Goal: Task Accomplishment & Management: Complete application form

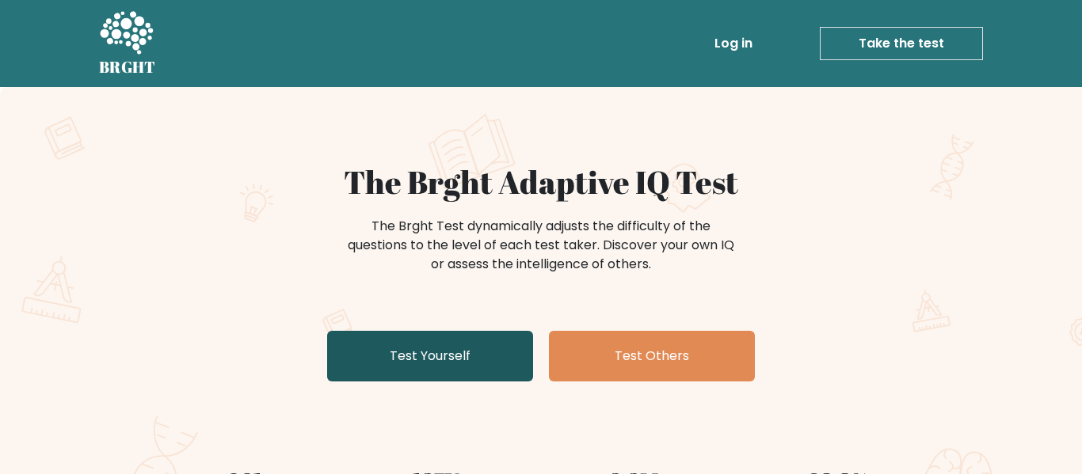
click at [454, 345] on link "Test Yourself" at bounding box center [430, 356] width 206 height 51
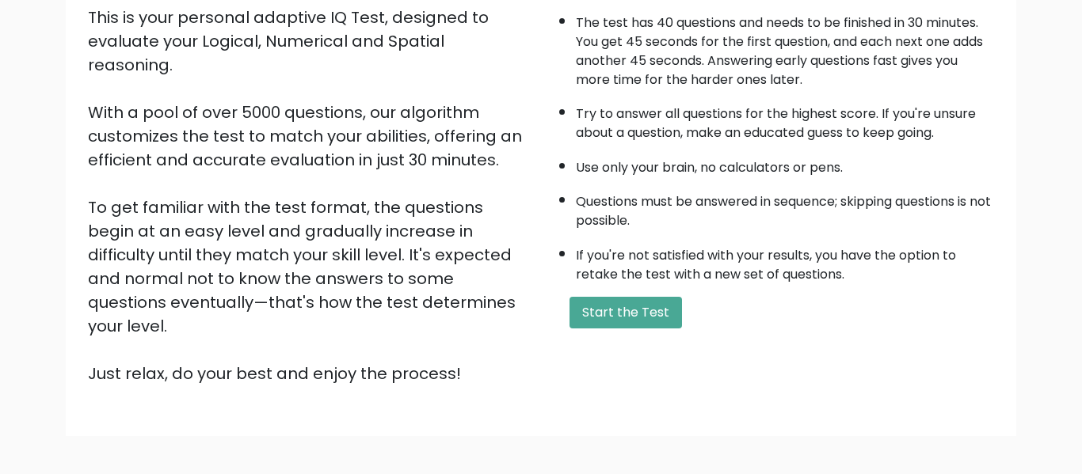
scroll to position [251, 0]
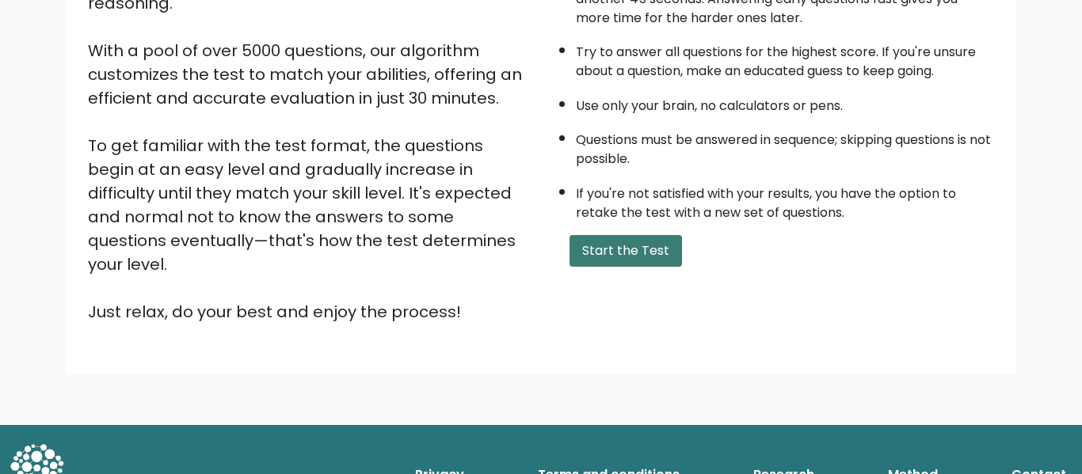
click at [628, 252] on button "Start the Test" at bounding box center [625, 251] width 112 height 32
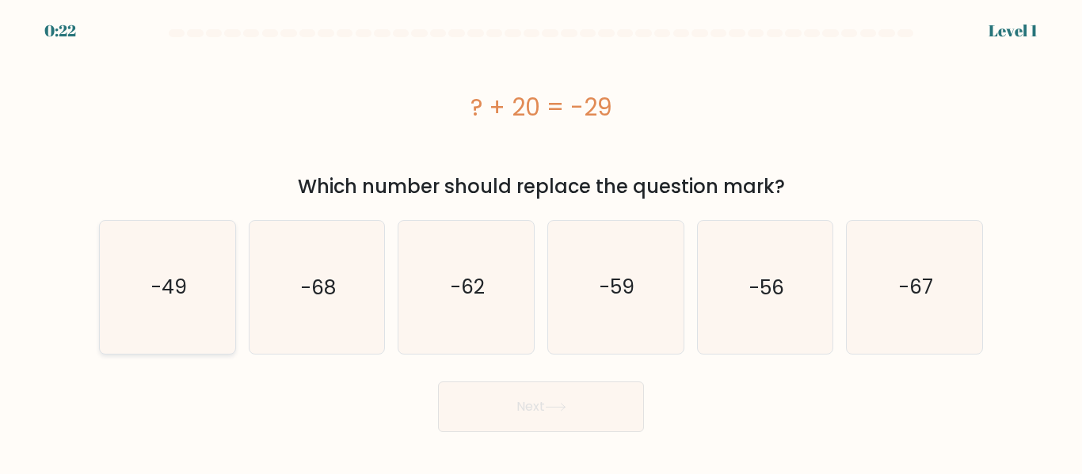
click at [183, 273] on text "-49" at bounding box center [168, 287] width 36 height 28
click at [541, 242] on input "a. -49" at bounding box center [541, 240] width 1 height 4
radio input "true"
click at [568, 417] on button "Next" at bounding box center [541, 407] width 206 height 51
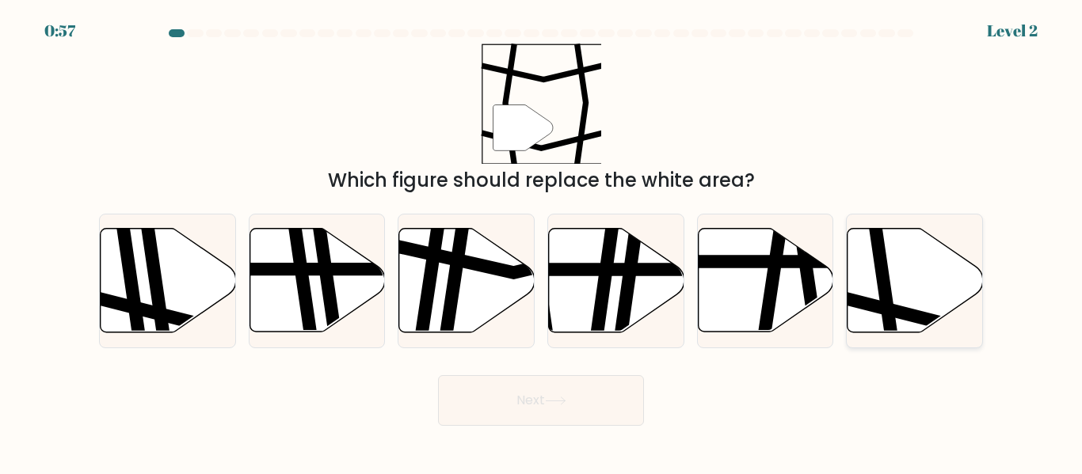
click at [866, 253] on icon at bounding box center [914, 281] width 135 height 104
click at [542, 242] on input "f." at bounding box center [541, 240] width 1 height 4
radio input "true"
click at [614, 429] on body "0:54 Level 2" at bounding box center [541, 237] width 1082 height 474
click at [609, 417] on button "Next" at bounding box center [541, 400] width 206 height 51
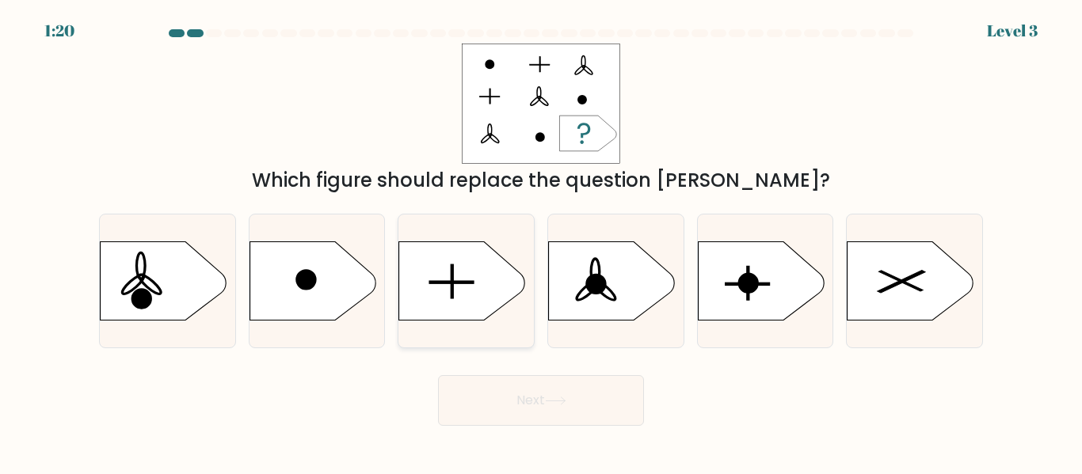
click at [466, 270] on icon at bounding box center [462, 281] width 127 height 79
click at [541, 242] on input "c." at bounding box center [541, 240] width 1 height 4
radio input "true"
click at [539, 396] on button "Next" at bounding box center [541, 400] width 206 height 51
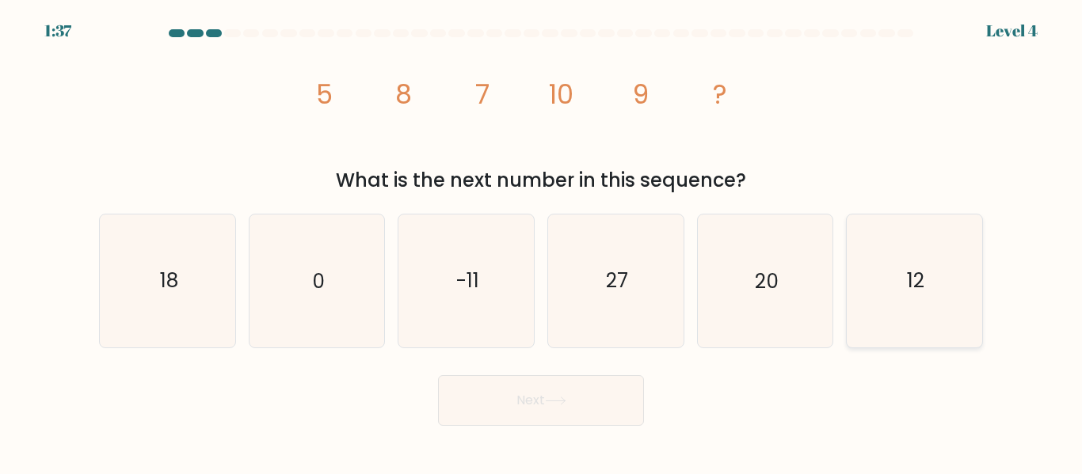
click at [889, 304] on icon "12" at bounding box center [914, 281] width 132 height 132
click at [542, 242] on input "f. 12" at bounding box center [541, 240] width 1 height 4
radio input "true"
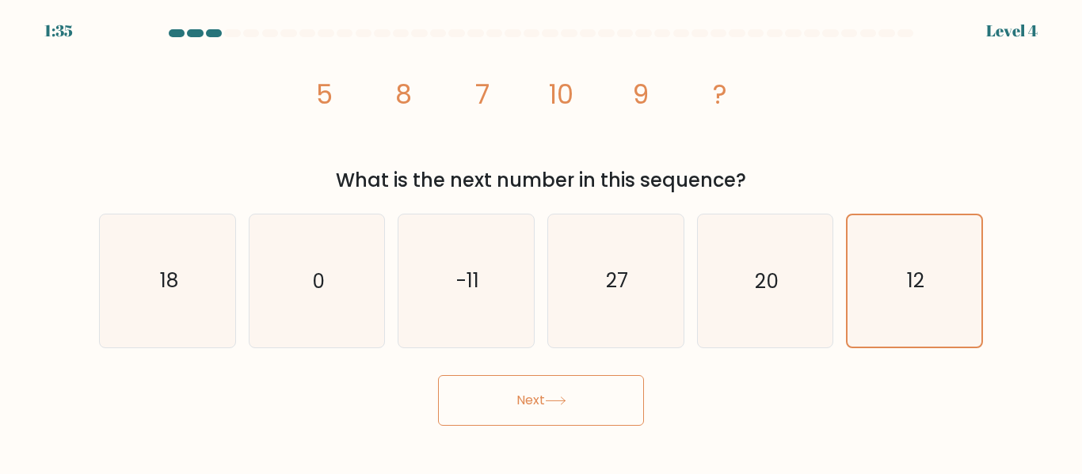
click at [606, 400] on button "Next" at bounding box center [541, 400] width 206 height 51
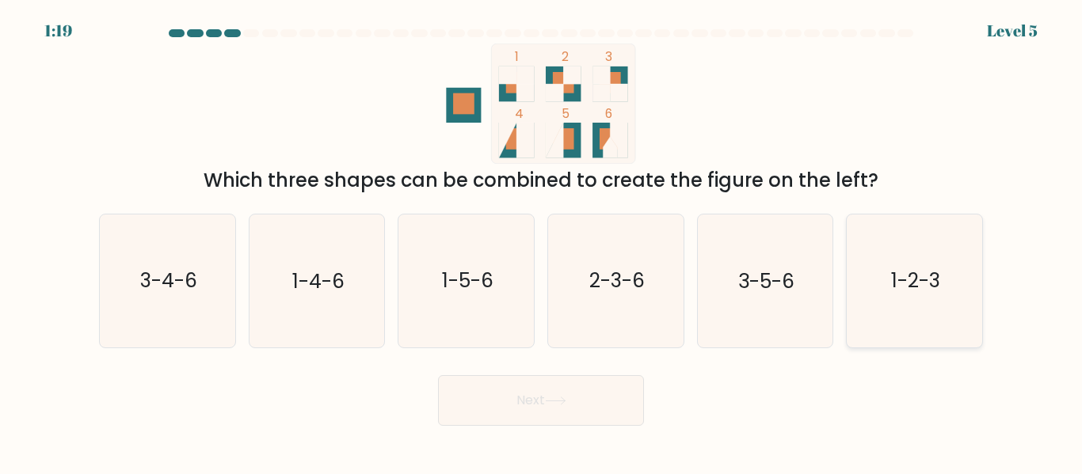
click at [918, 266] on icon "1-2-3" at bounding box center [914, 281] width 132 height 132
click at [542, 242] on input "f. 1-2-3" at bounding box center [541, 240] width 1 height 4
radio input "true"
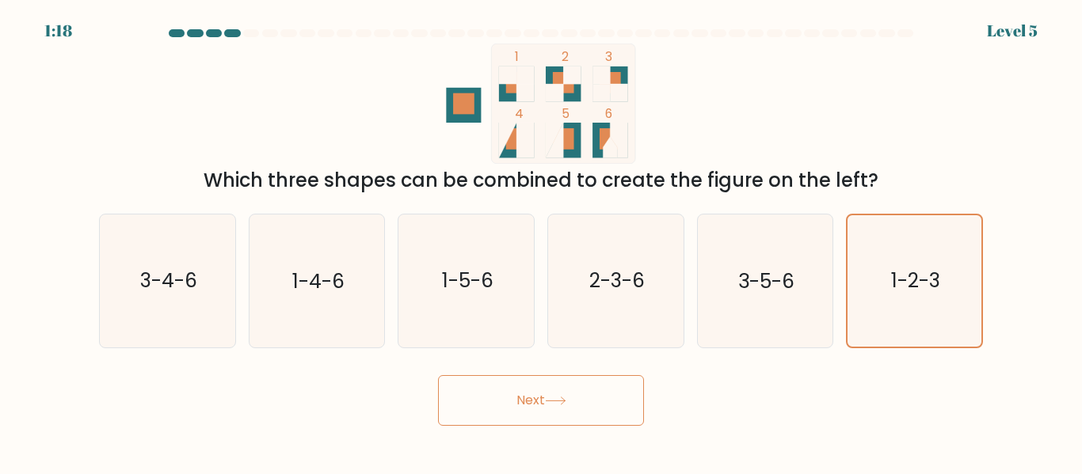
click at [619, 384] on button "Next" at bounding box center [541, 400] width 206 height 51
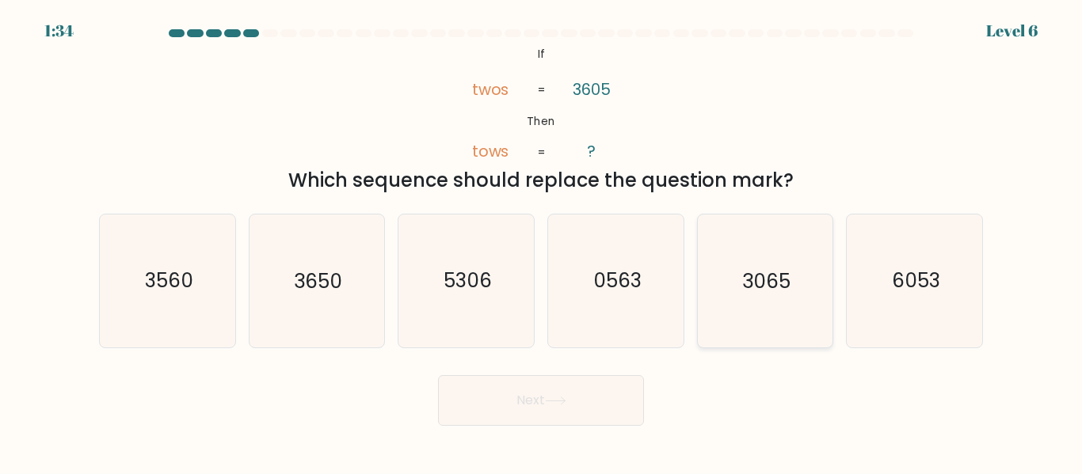
click at [768, 303] on icon "3065" at bounding box center [765, 281] width 132 height 132
click at [542, 242] on input "e. 3065" at bounding box center [541, 240] width 1 height 4
radio input "true"
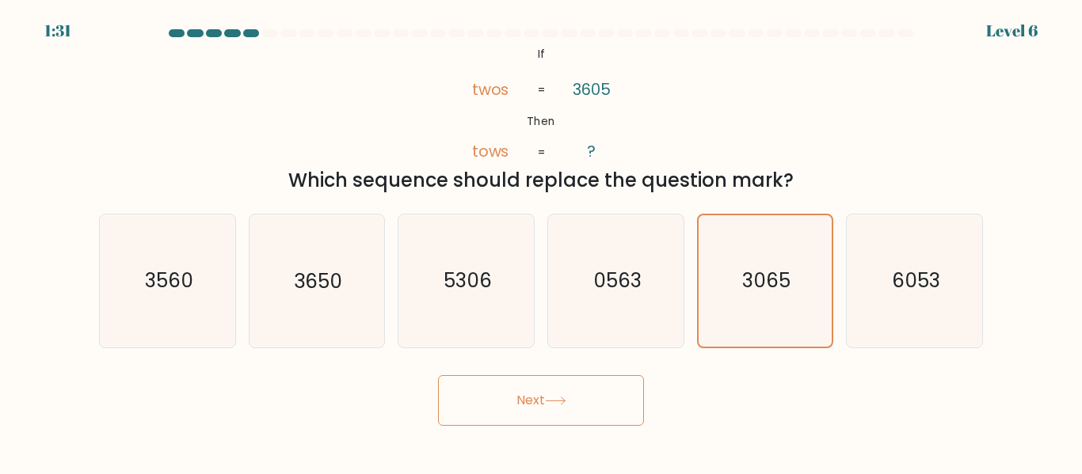
click at [535, 408] on button "Next" at bounding box center [541, 400] width 206 height 51
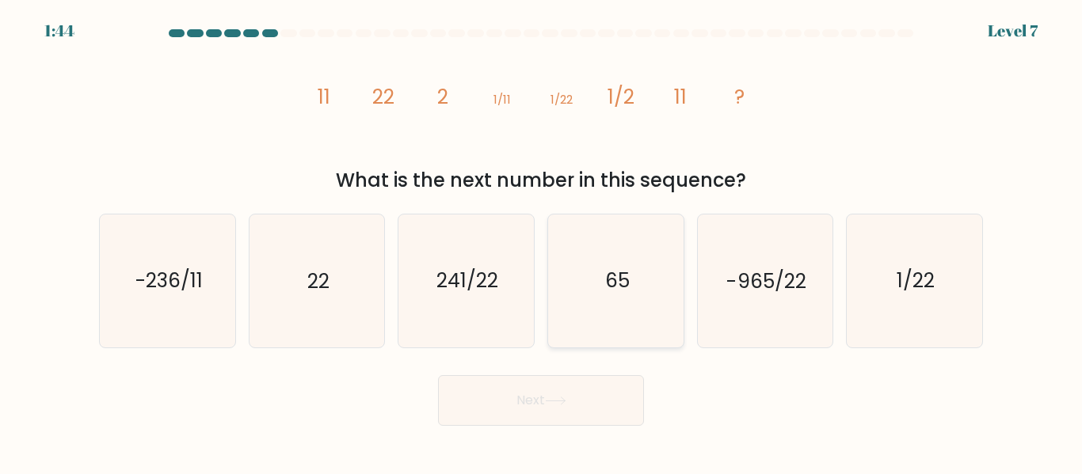
click at [649, 276] on icon "65" at bounding box center [616, 281] width 132 height 132
click at [542, 242] on input "d. 65" at bounding box center [541, 240] width 1 height 4
radio input "true"
click at [363, 295] on icon "22" at bounding box center [316, 281] width 132 height 132
click at [541, 242] on input "b. 22" at bounding box center [541, 240] width 1 height 4
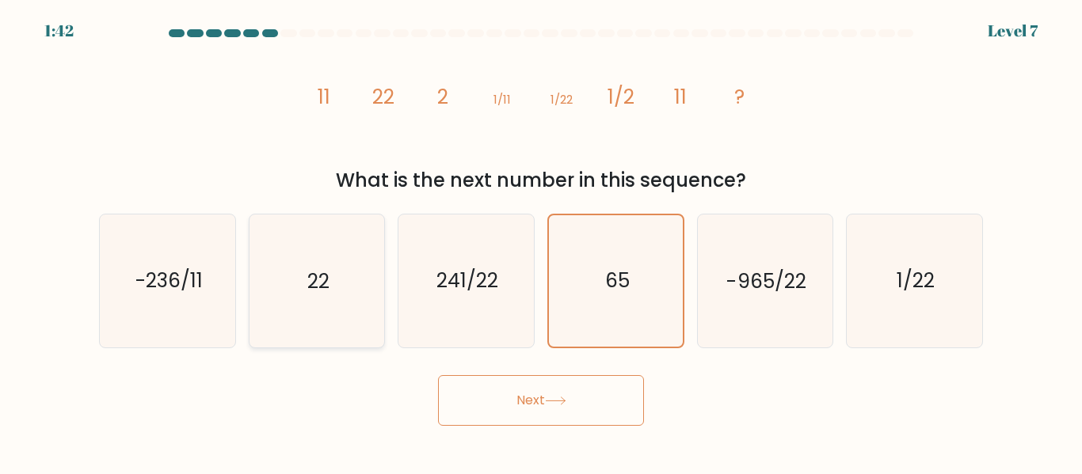
radio input "true"
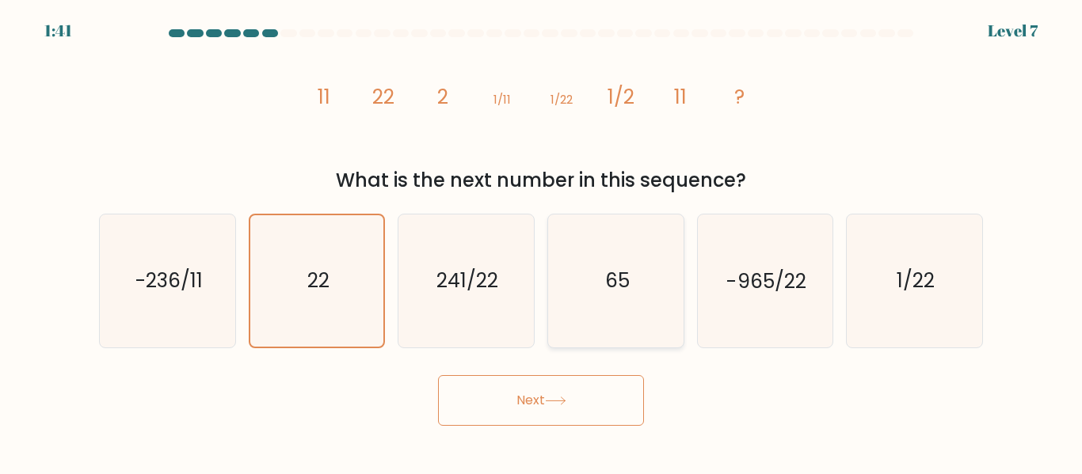
click at [612, 337] on icon "65" at bounding box center [616, 281] width 132 height 132
click at [542, 242] on input "d. 65" at bounding box center [541, 240] width 1 height 4
radio input "true"
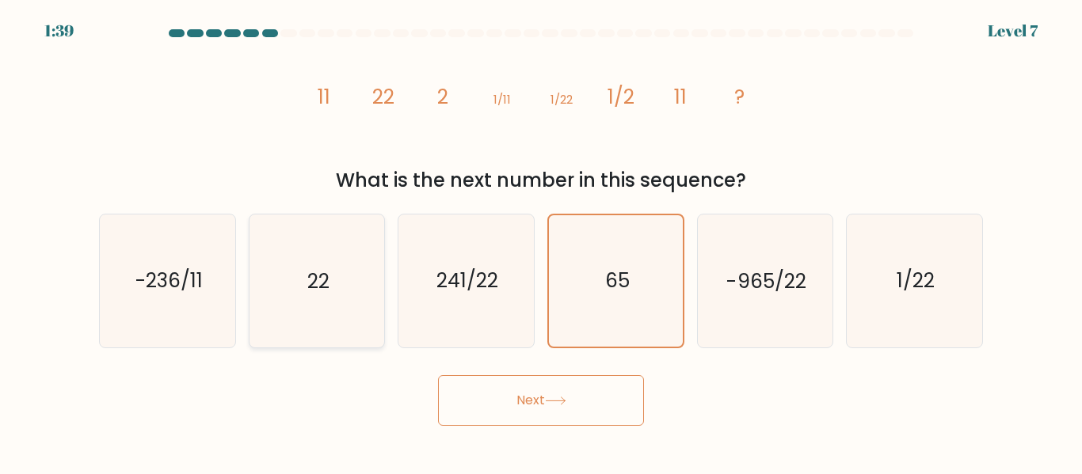
click at [301, 295] on icon "22" at bounding box center [316, 281] width 132 height 132
click at [541, 242] on input "b. 22" at bounding box center [541, 240] width 1 height 4
radio input "true"
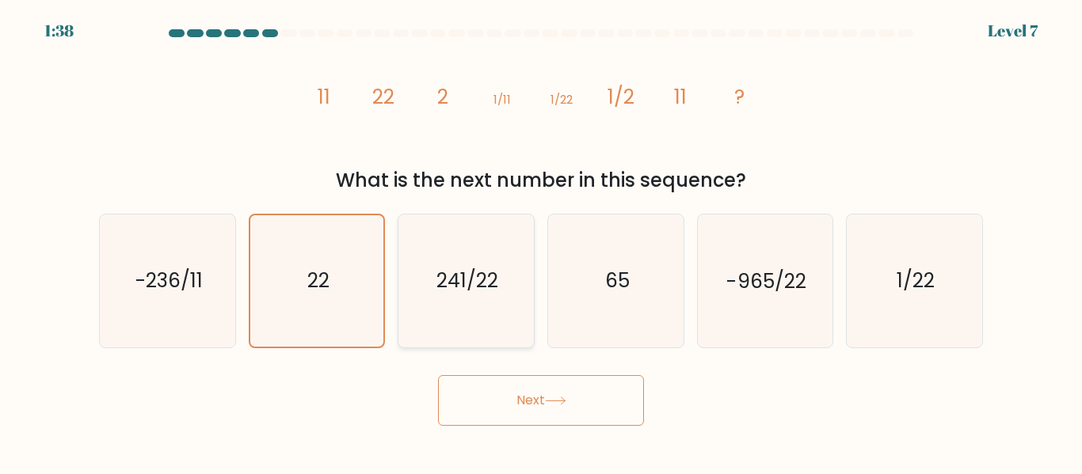
click at [422, 289] on icon "241/22" at bounding box center [466, 281] width 132 height 132
click at [541, 242] on input "c. 241/22" at bounding box center [541, 240] width 1 height 4
radio input "true"
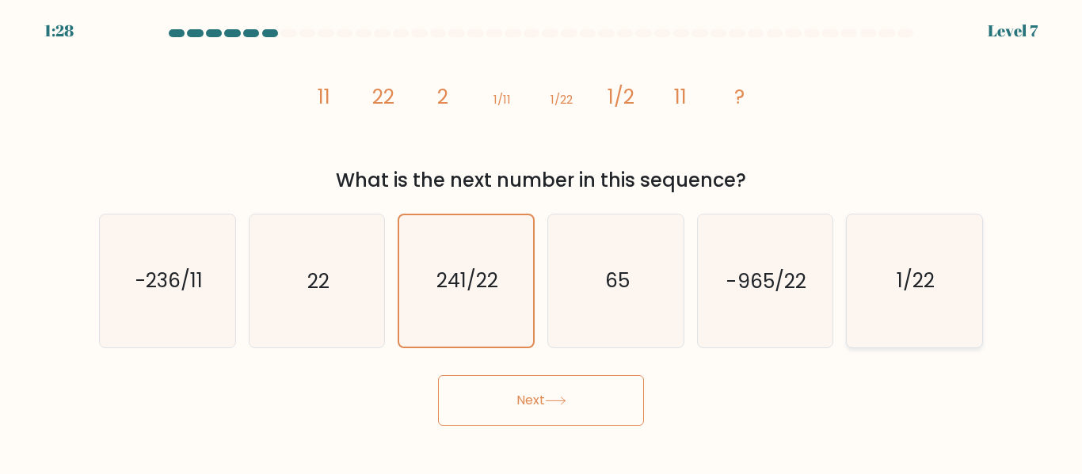
click at [859, 323] on icon "1/22" at bounding box center [914, 281] width 132 height 132
click at [542, 242] on input "f. 1/22" at bounding box center [541, 240] width 1 height 4
radio input "true"
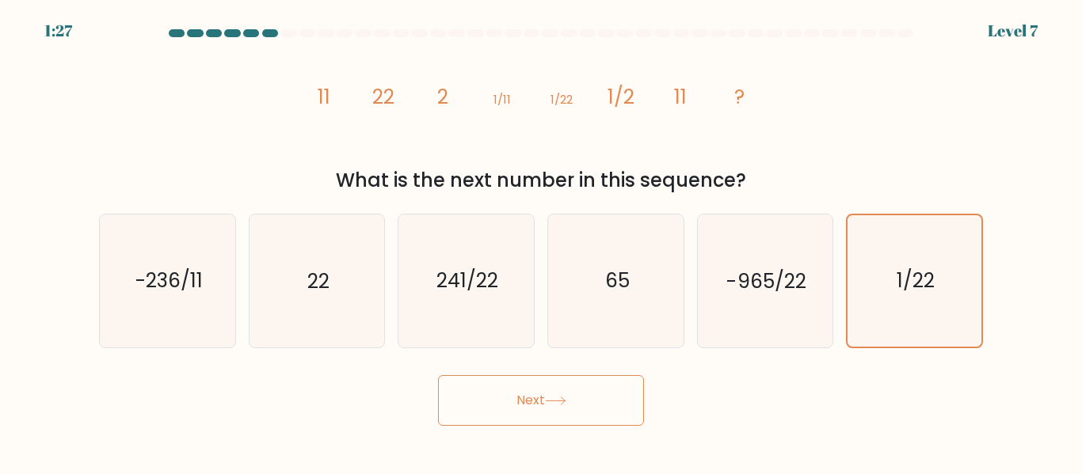
click at [588, 396] on button "Next" at bounding box center [541, 400] width 206 height 51
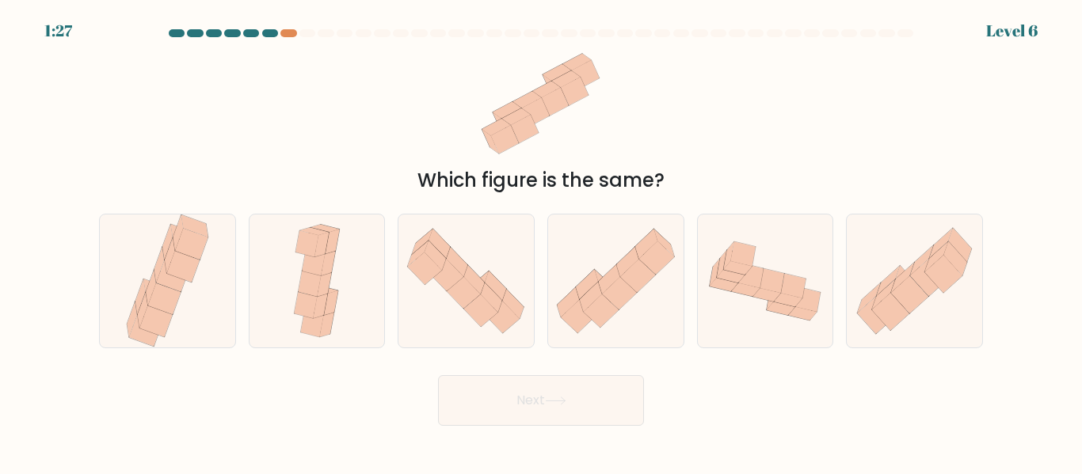
click at [588, 396] on button "Next" at bounding box center [541, 400] width 206 height 51
click at [642, 89] on div "Which figure is the same?" at bounding box center [540, 119] width 903 height 151
click at [217, 270] on div at bounding box center [167, 281] width 137 height 134
click at [541, 242] on input "a." at bounding box center [541, 240] width 1 height 4
radio input "true"
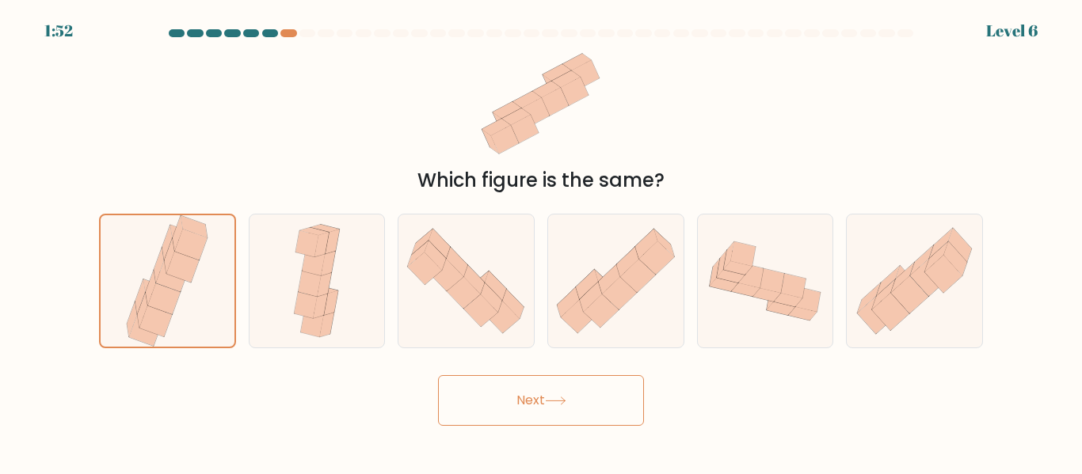
click at [617, 388] on button "Next" at bounding box center [541, 400] width 206 height 51
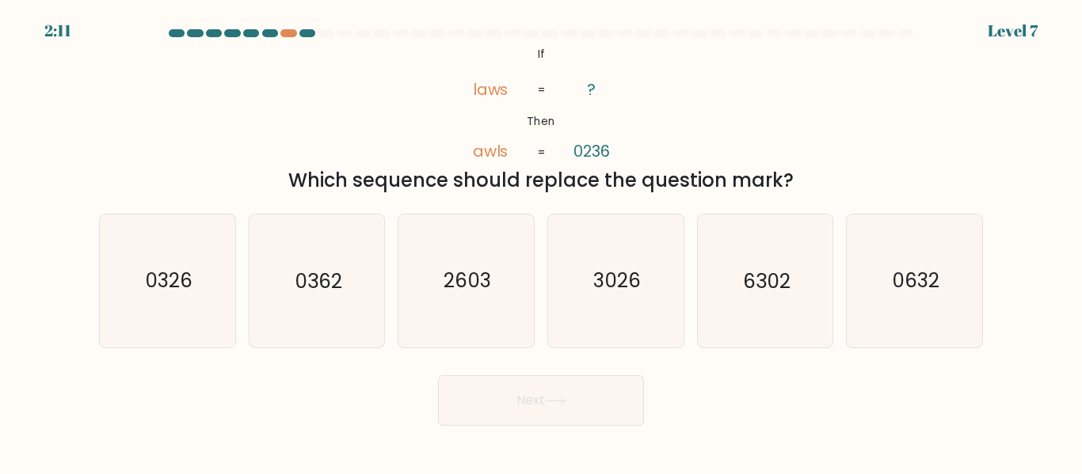
click at [664, 86] on div "@import url('[URL][DOMAIN_NAME]); If Then laws awls ? 0236 = = Which sequence s…" at bounding box center [540, 119] width 903 height 151
click at [124, 342] on icon "0326" at bounding box center [167, 281] width 132 height 132
click at [541, 242] on input "a. 0326" at bounding box center [541, 240] width 1 height 4
radio input "true"
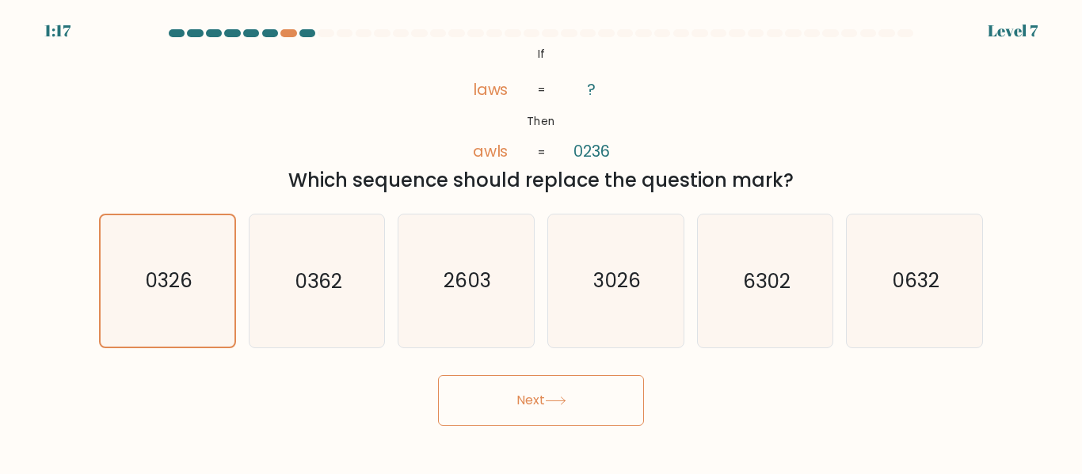
click at [494, 409] on button "Next" at bounding box center [541, 400] width 206 height 51
